Goal: Task Accomplishment & Management: Manage account settings

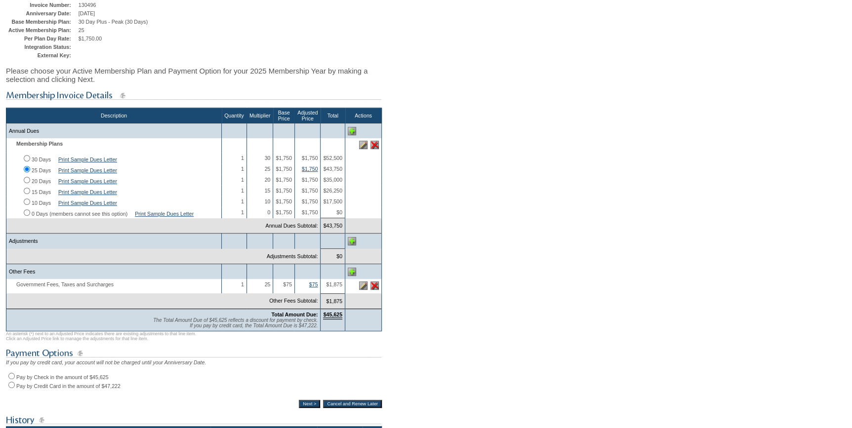
scroll to position [224, 0]
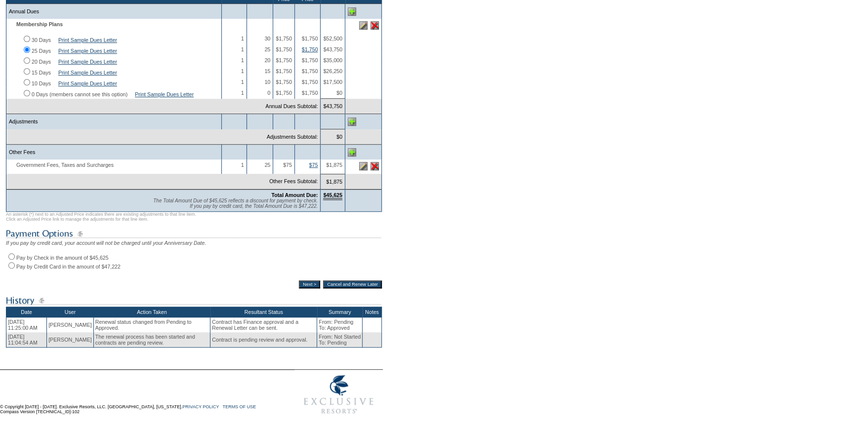
drag, startPoint x: 13, startPoint y: 264, endPoint x: 61, endPoint y: 308, distance: 65.0
click at [13, 260] on input "Pay by Check in the amount of $45,625" at bounding box center [11, 256] width 6 height 6
radio input "true"
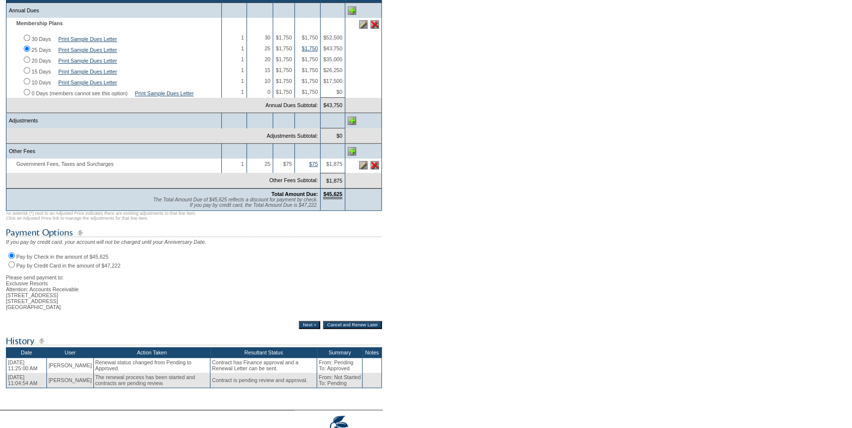
click at [299, 329] on input "Next >" at bounding box center [309, 325] width 21 height 8
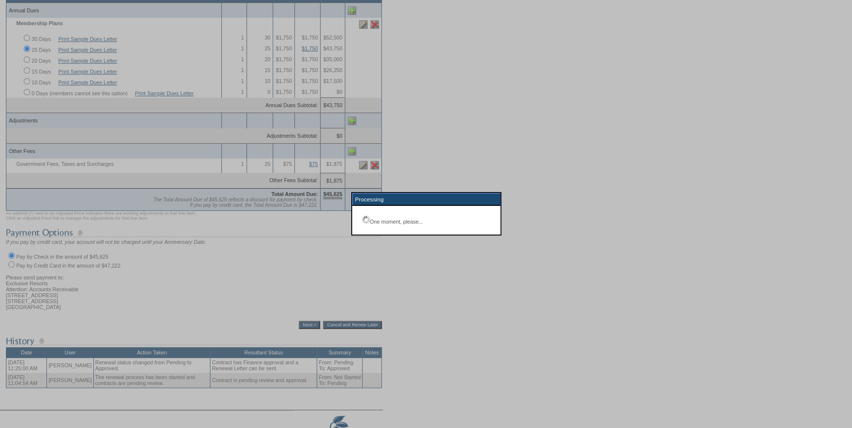
scroll to position [71, 0]
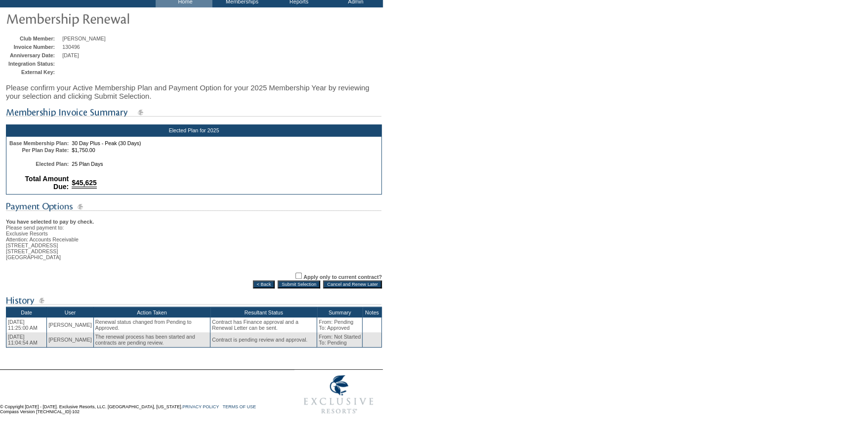
click at [290, 283] on input "Submit Selection" at bounding box center [299, 284] width 42 height 8
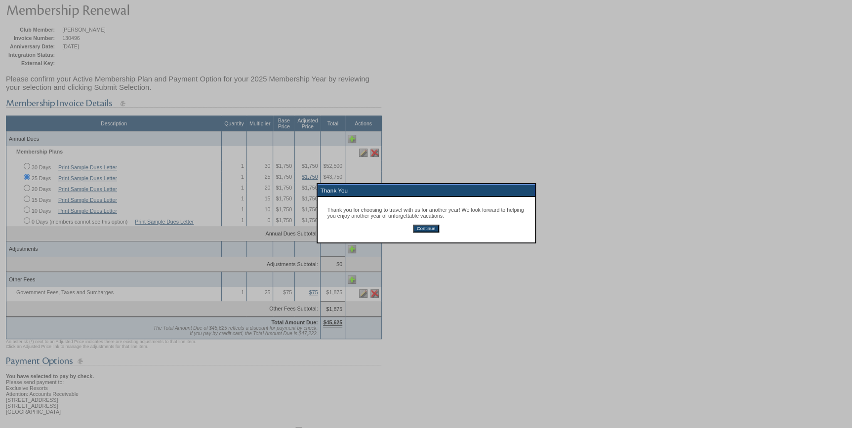
click at [427, 229] on input "Continue" at bounding box center [426, 229] width 26 height 8
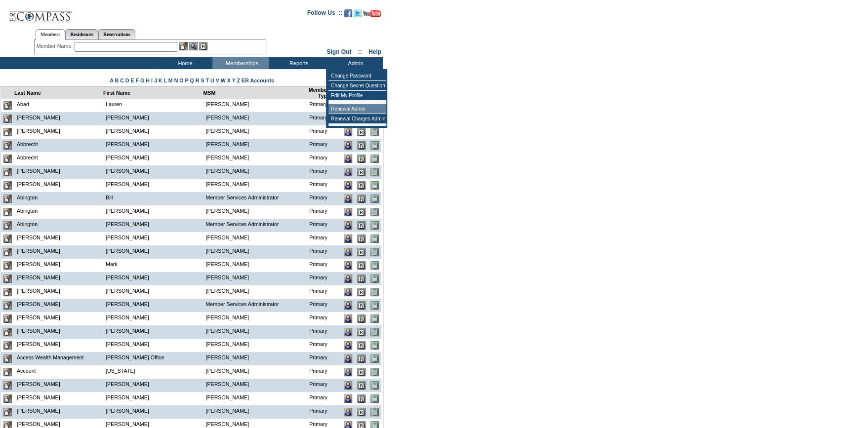
drag, startPoint x: 347, startPoint y: 113, endPoint x: 173, endPoint y: 146, distance: 177.0
click at [347, 113] on td "Renewal Admin" at bounding box center [357, 109] width 58 height 10
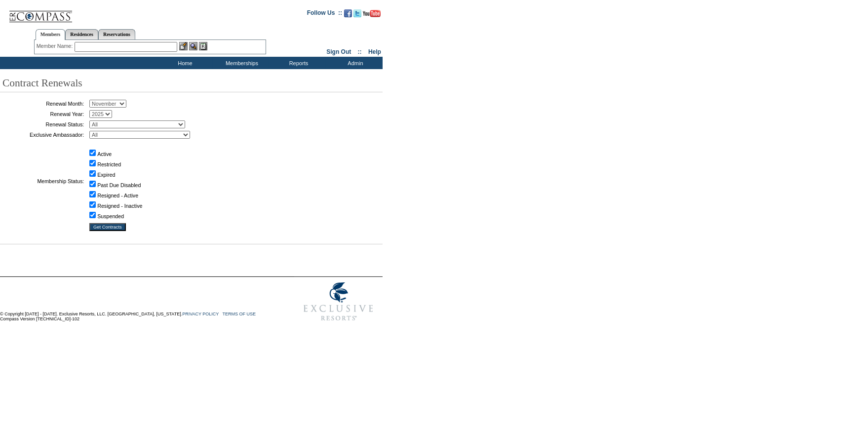
drag, startPoint x: 117, startPoint y: 103, endPoint x: 116, endPoint y: 108, distance: 5.5
click at [117, 103] on select "January February March April May June July August September October November De…" at bounding box center [107, 104] width 37 height 8
select select "10"
click at [93, 100] on select "January February March April May June July August September October November De…" at bounding box center [107, 104] width 37 height 8
click at [140, 122] on select "All Not Started Pending Approved Election Made Election Changed No Response Man…" at bounding box center [137, 124] width 96 height 8
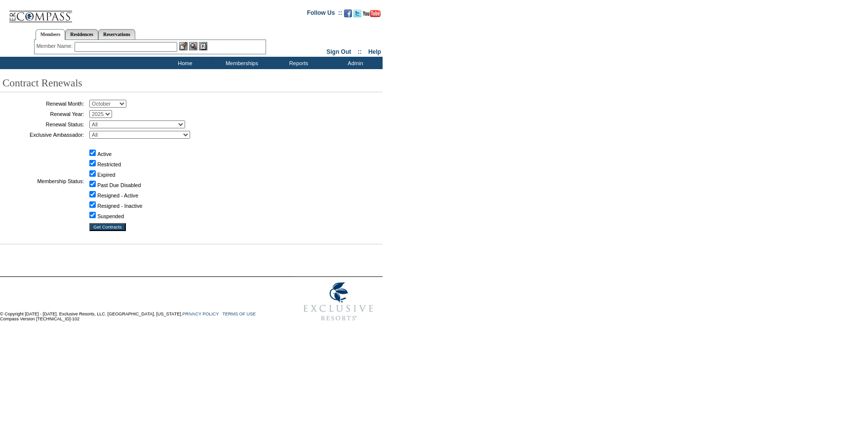
select select "5"
click at [93, 120] on select "All Not Started Pending Approved Election Made Election Changed No Response Man…" at bounding box center [137, 124] width 96 height 8
click at [117, 228] on input "Get Contracts" at bounding box center [107, 227] width 37 height 8
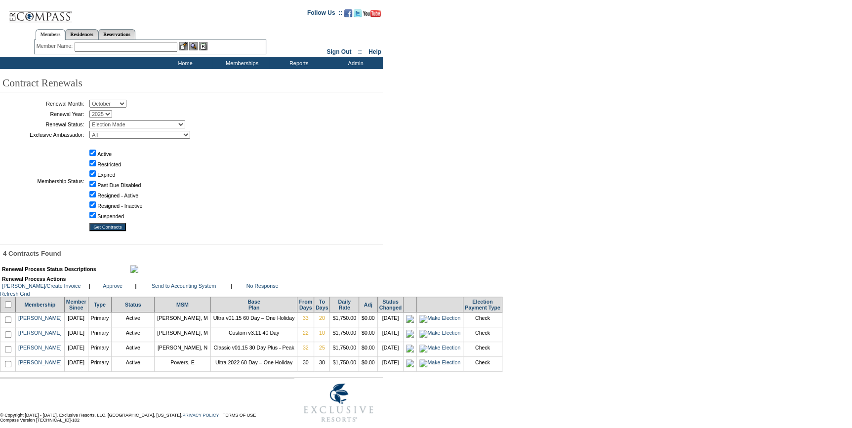
click at [9, 353] on input "checkbox" at bounding box center [8, 349] width 6 height 6
checkbox input "true"
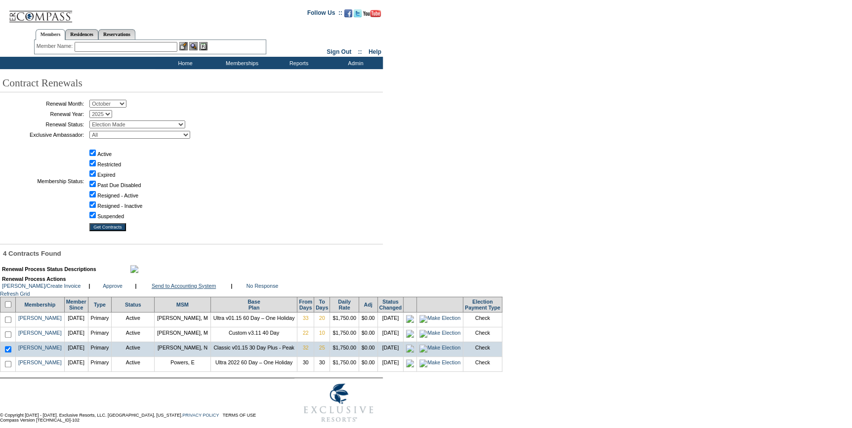
click at [179, 289] on link "Send to Accounting System" at bounding box center [184, 286] width 64 height 6
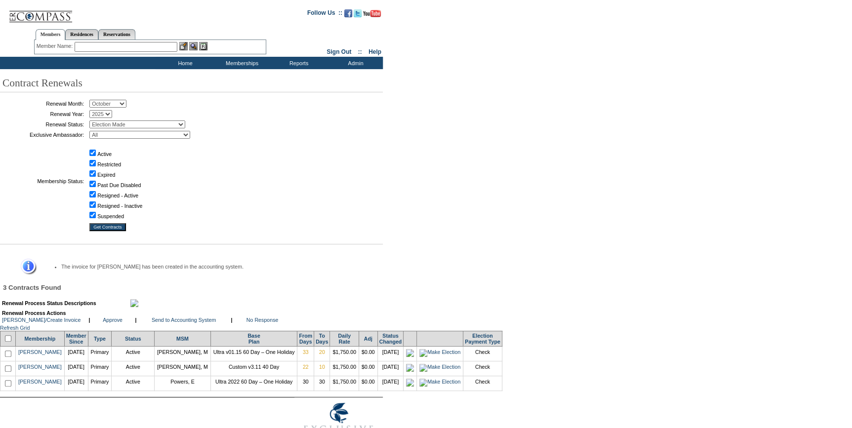
click at [126, 44] on input "text" at bounding box center [126, 47] width 103 height 10
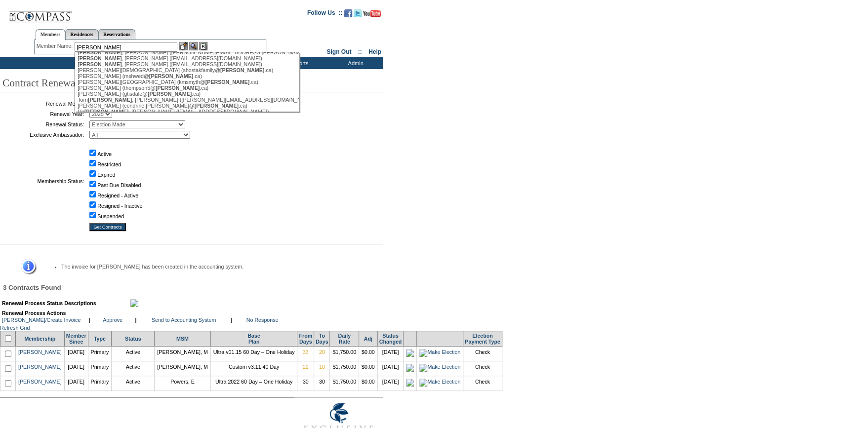
scroll to position [314, 0]
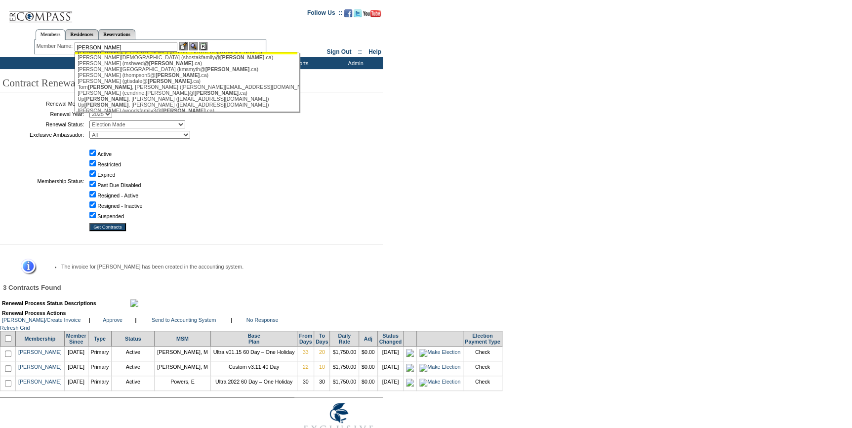
click at [115, 54] on div "[PERSON_NAME] ([EMAIL_ADDRESS][DOMAIN_NAME])" at bounding box center [186, 51] width 217 height 6
type input "[PERSON_NAME] ([EMAIL_ADDRESS][DOMAIN_NAME])"
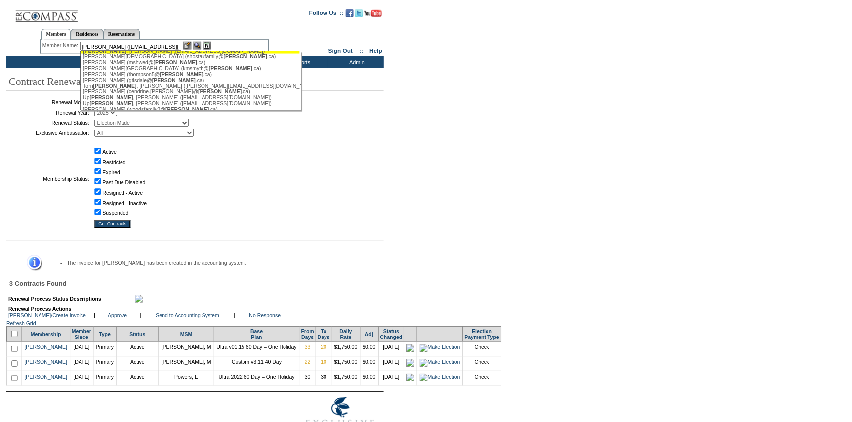
scroll to position [0, 0]
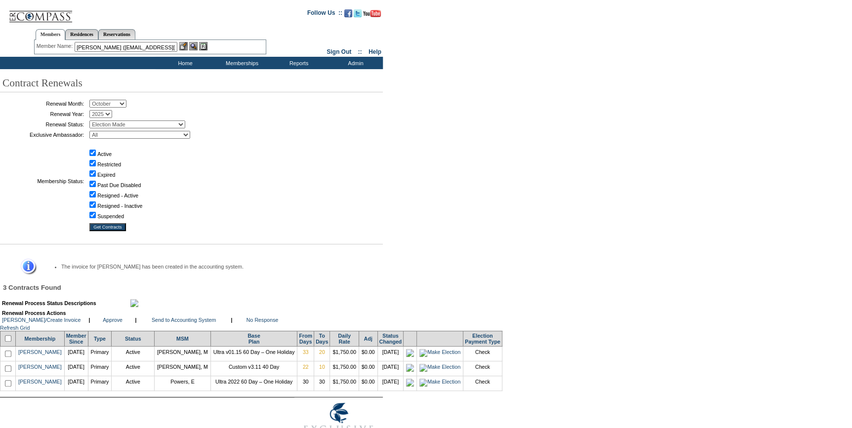
click at [183, 44] on img at bounding box center [183, 46] width 8 height 8
